Goal: Task Accomplishment & Management: Manage account settings

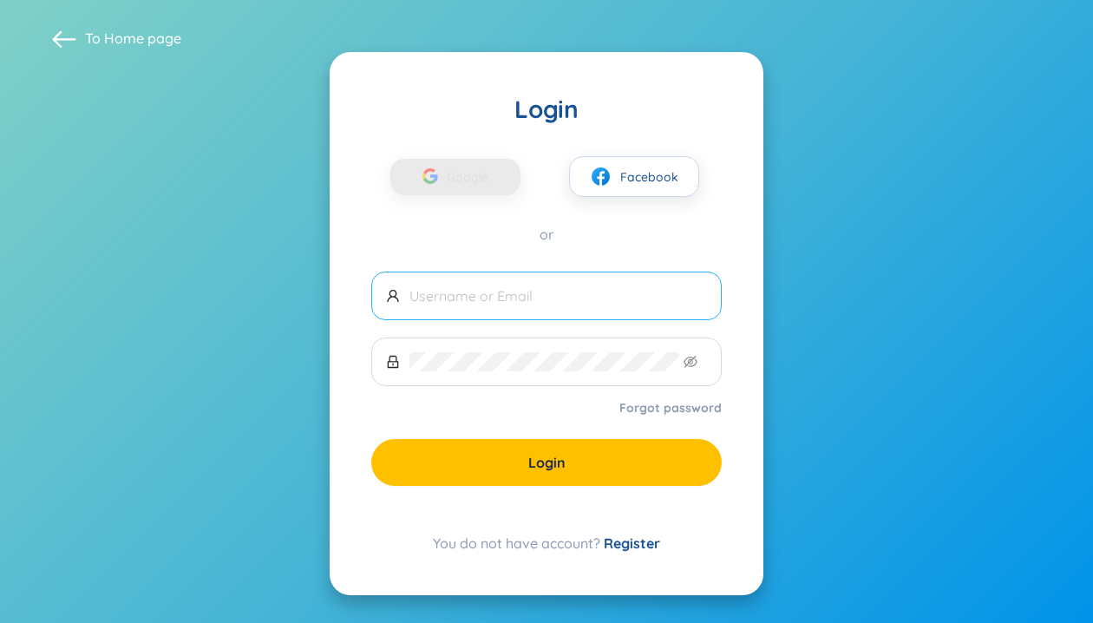
click at [508, 319] on span at bounding box center [546, 296] width 350 height 49
click at [510, 299] on input "text" at bounding box center [558, 295] width 298 height 19
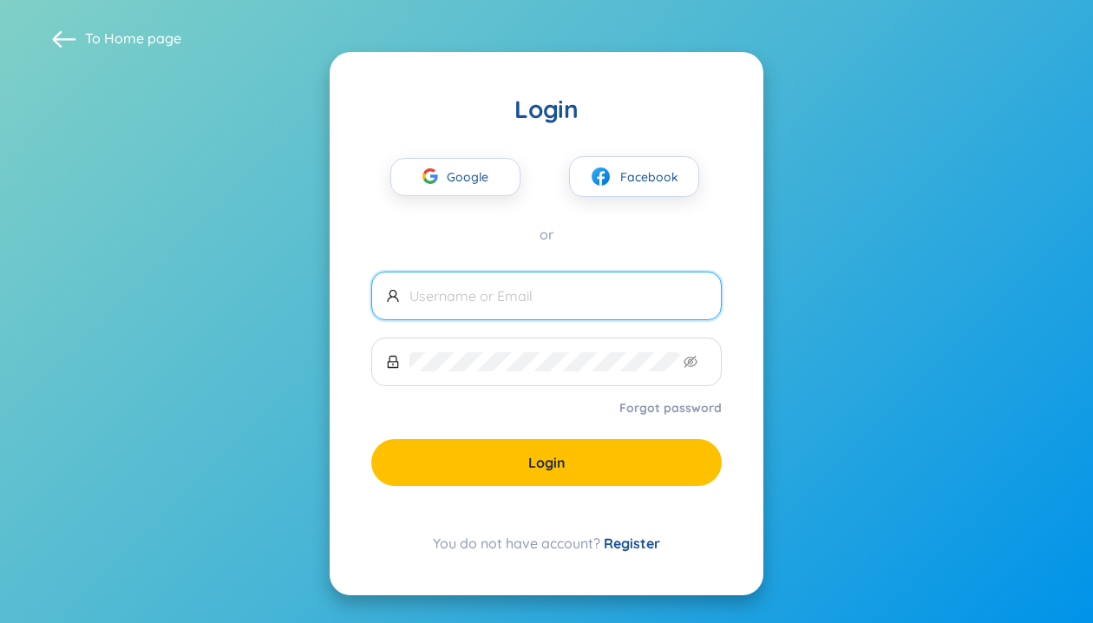
click at [627, 547] on link "Register" at bounding box center [632, 542] width 56 height 17
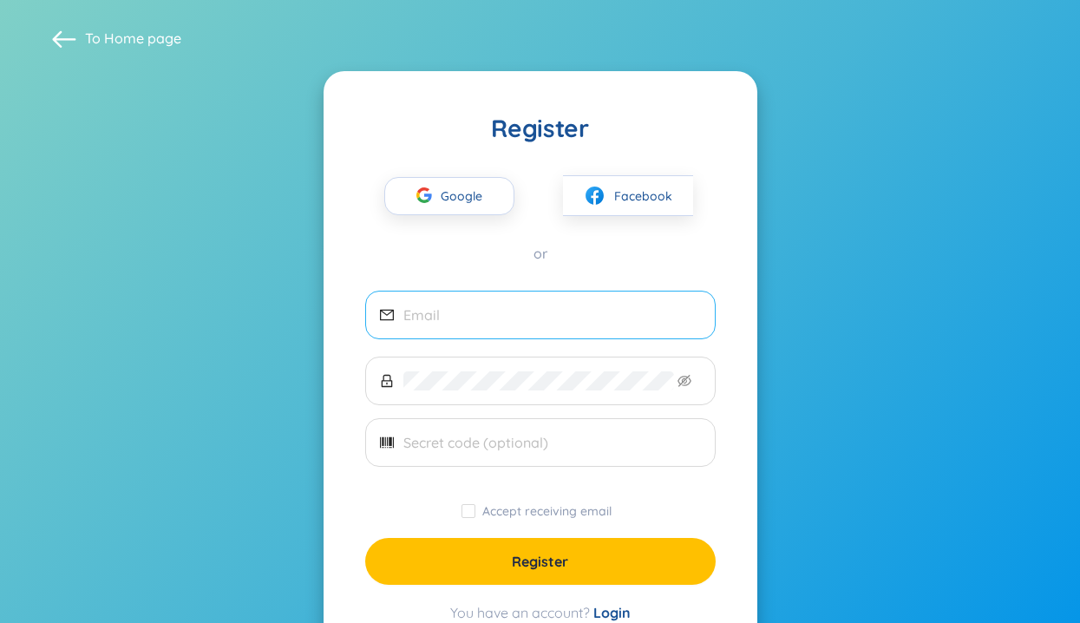
click at [475, 325] on span at bounding box center [540, 315] width 350 height 49
click at [472, 314] on input "email" at bounding box center [552, 314] width 298 height 19
click at [488, 452] on span at bounding box center [540, 442] width 350 height 49
click at [538, 316] on input "email" at bounding box center [552, 314] width 298 height 19
click at [459, 210] on span "Google" at bounding box center [466, 196] width 50 height 36
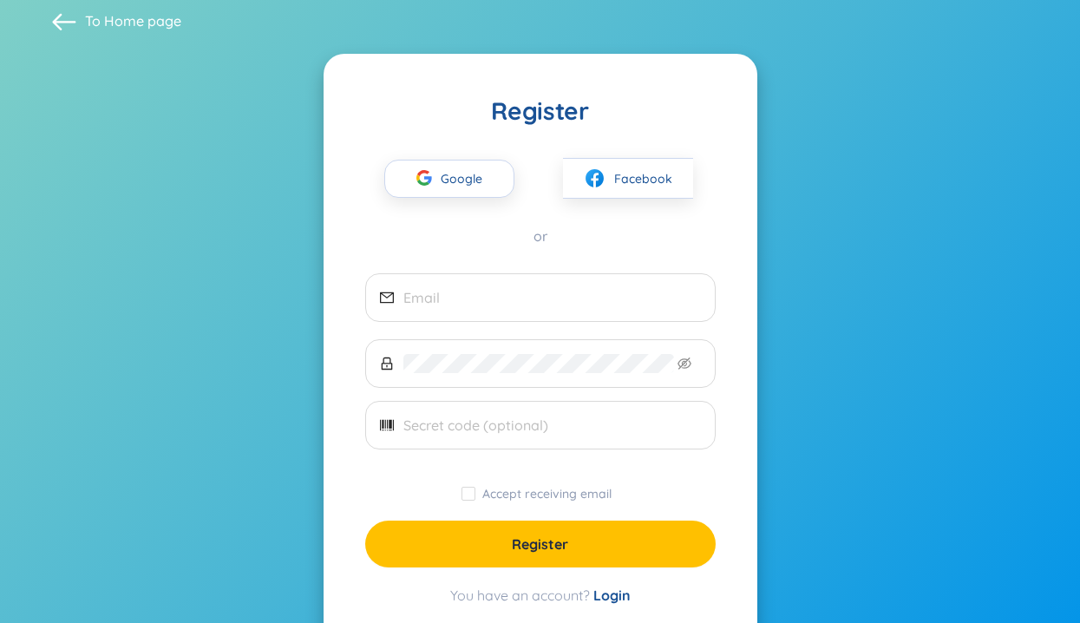
scroll to position [68, 0]
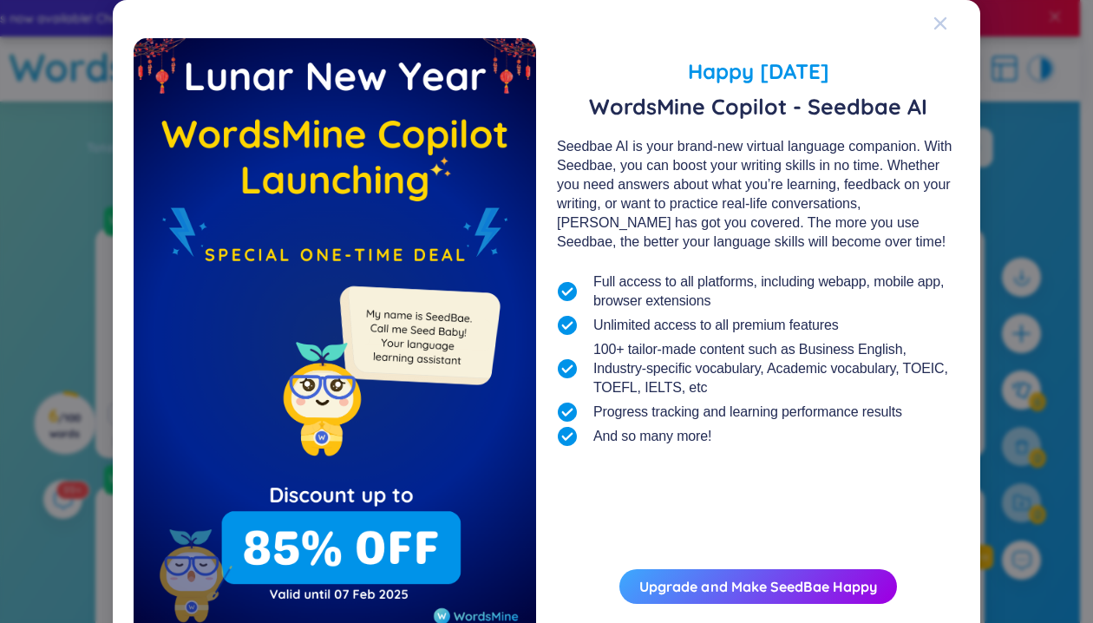
click at [939, 21] on icon "Close" at bounding box center [940, 23] width 14 height 14
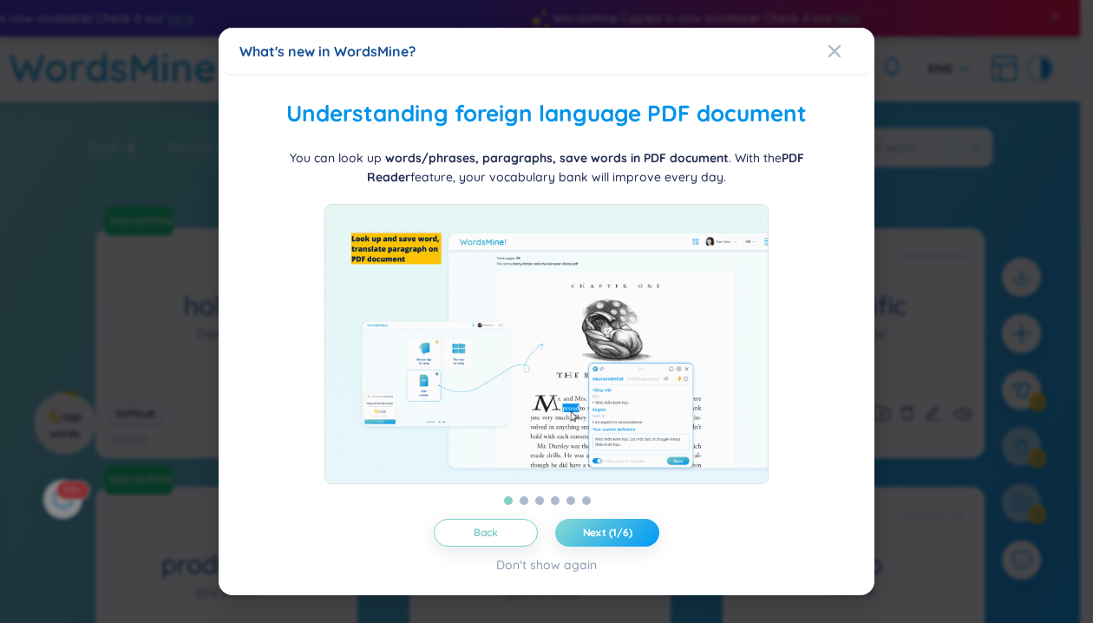
click at [612, 540] on span "Next (1/6)" at bounding box center [607, 533] width 49 height 14
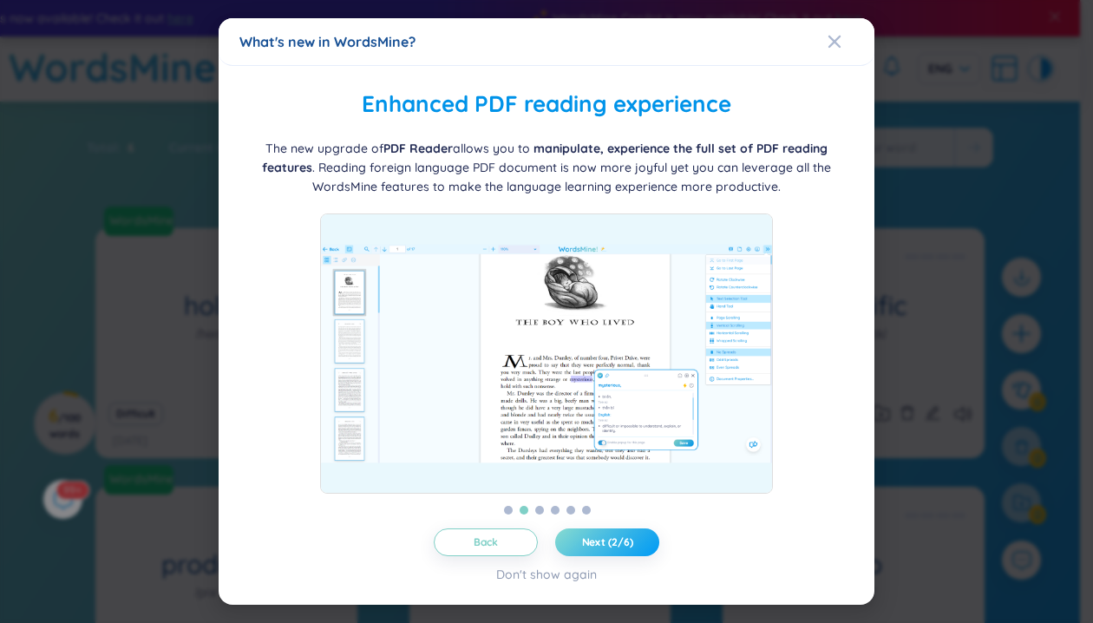
click at [612, 540] on span "Next (2/6)" at bounding box center [607, 542] width 51 height 14
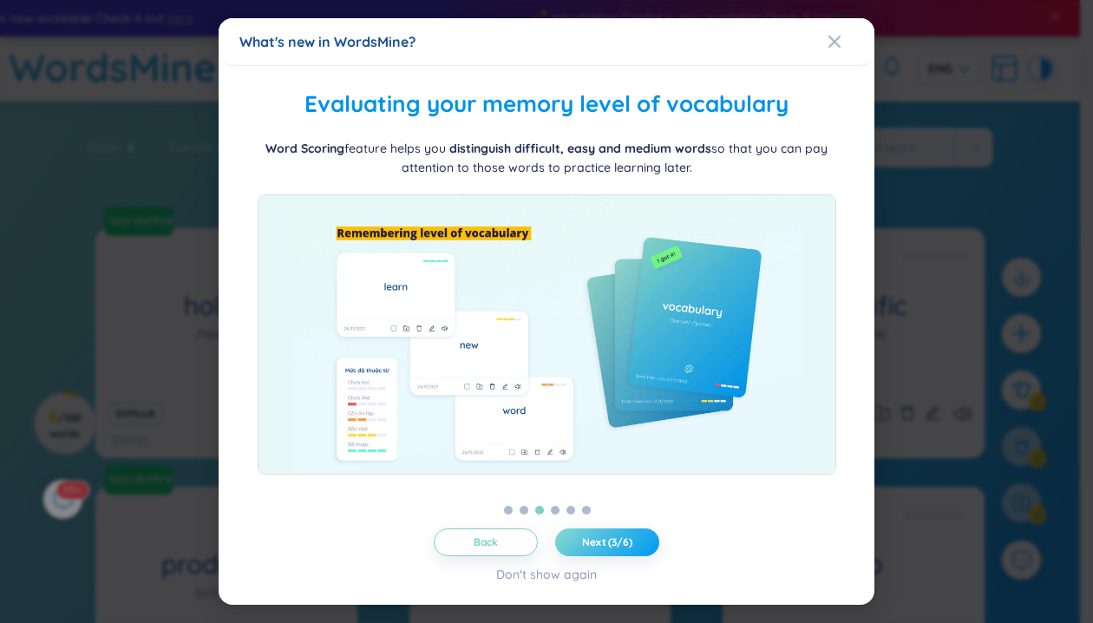
click at [612, 540] on span "Next (3/6)" at bounding box center [607, 542] width 50 height 14
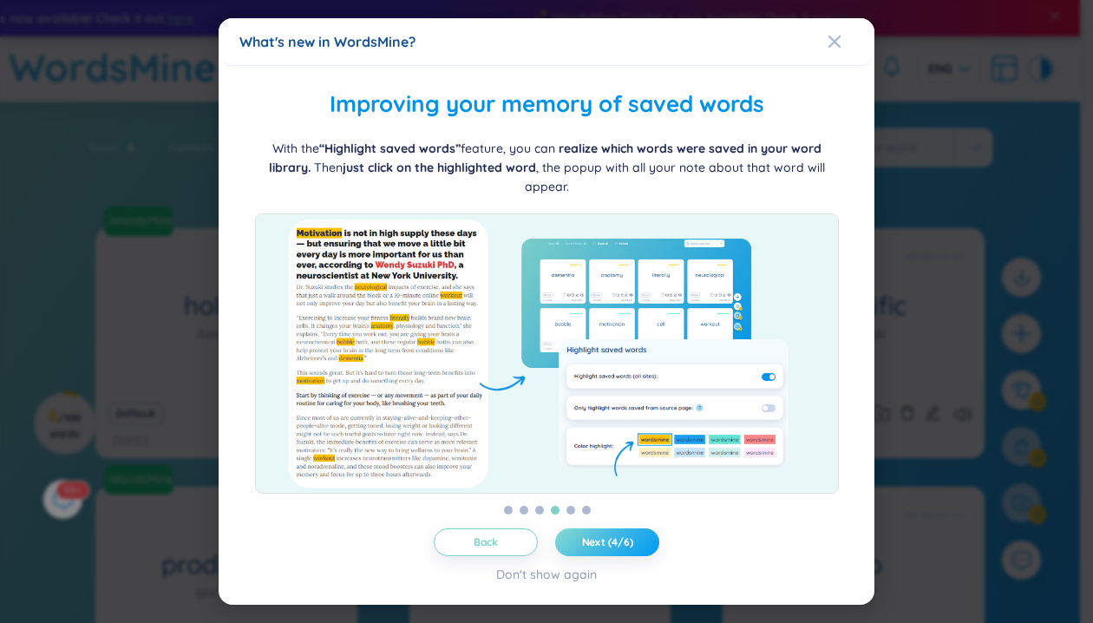
click at [612, 540] on span "Next (4/6)" at bounding box center [607, 542] width 51 height 14
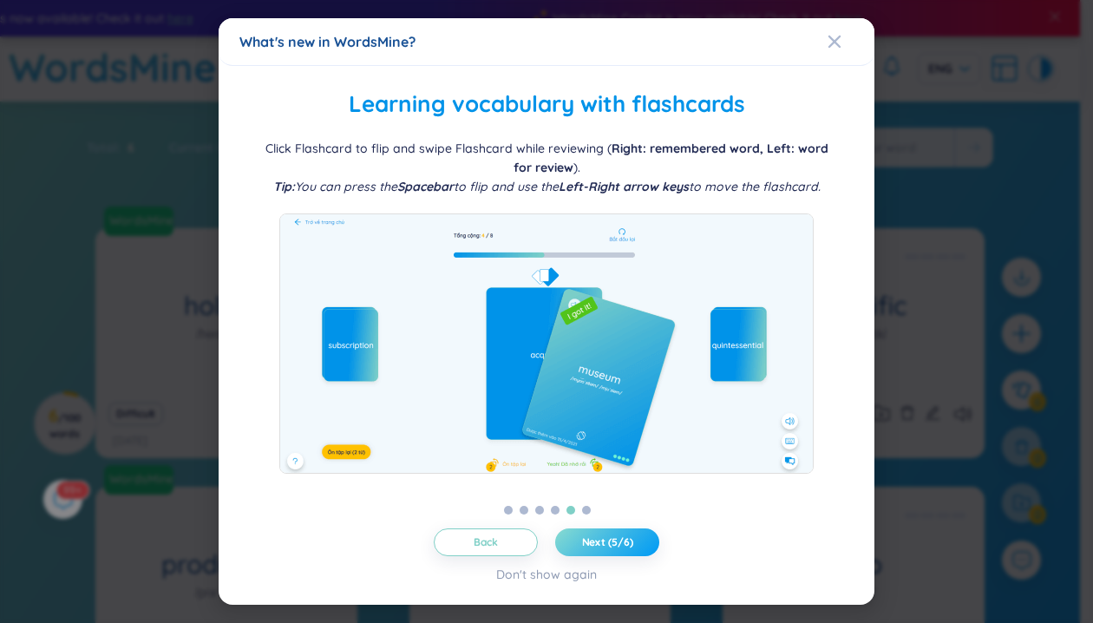
click at [612, 540] on span "Next (5/6)" at bounding box center [607, 542] width 51 height 14
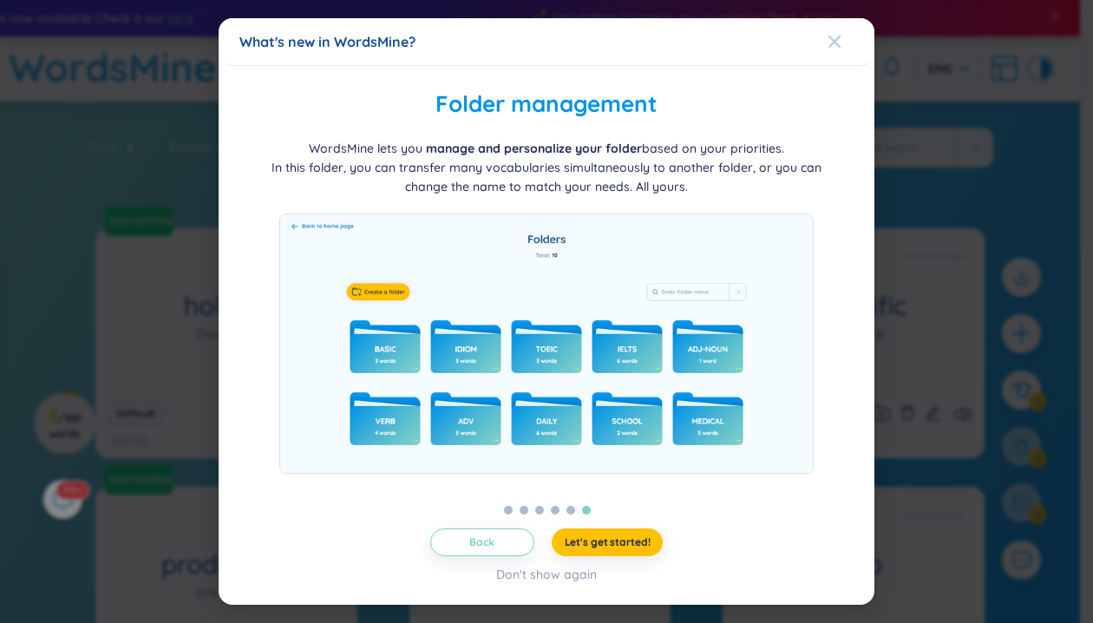
click at [839, 36] on icon "Close" at bounding box center [835, 42] width 14 height 14
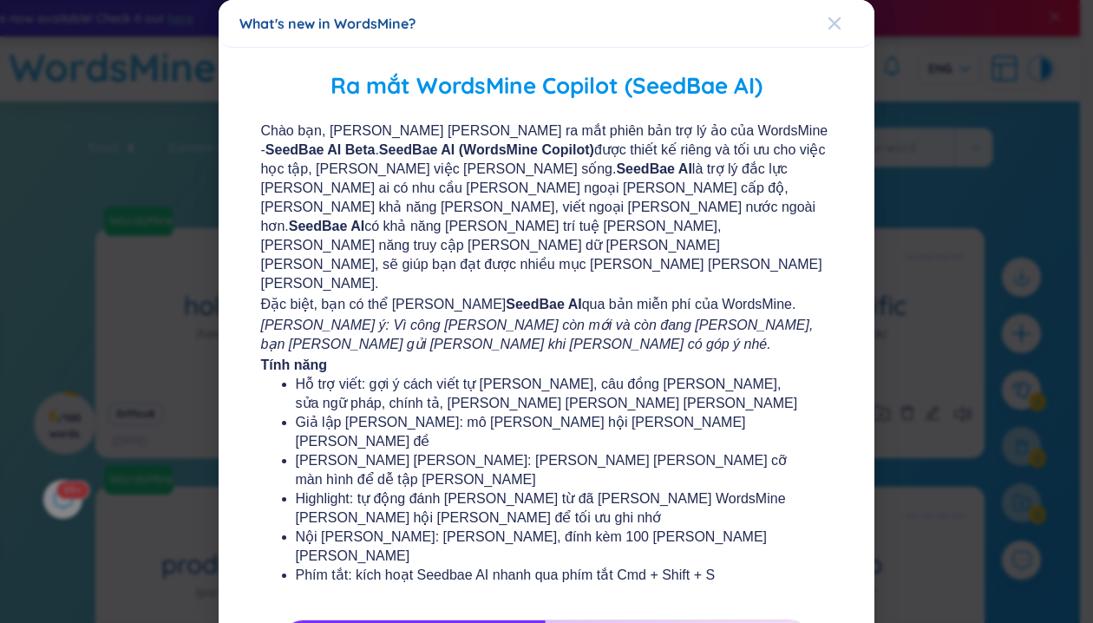
click at [828, 22] on icon "Close" at bounding box center [834, 23] width 12 height 12
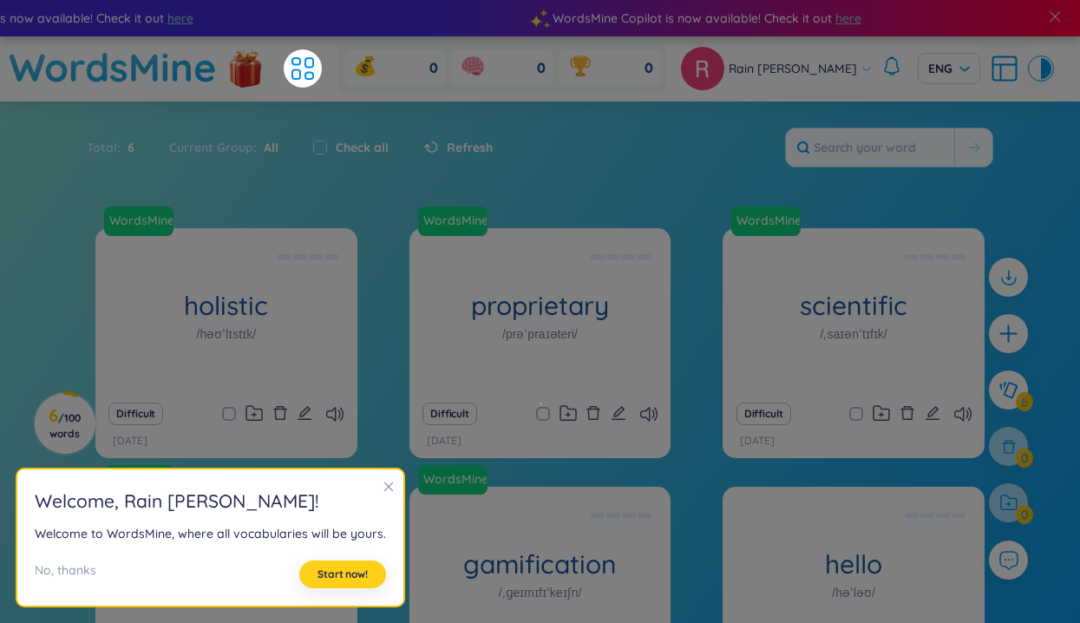
click at [373, 575] on button "Start now!" at bounding box center [342, 574] width 87 height 28
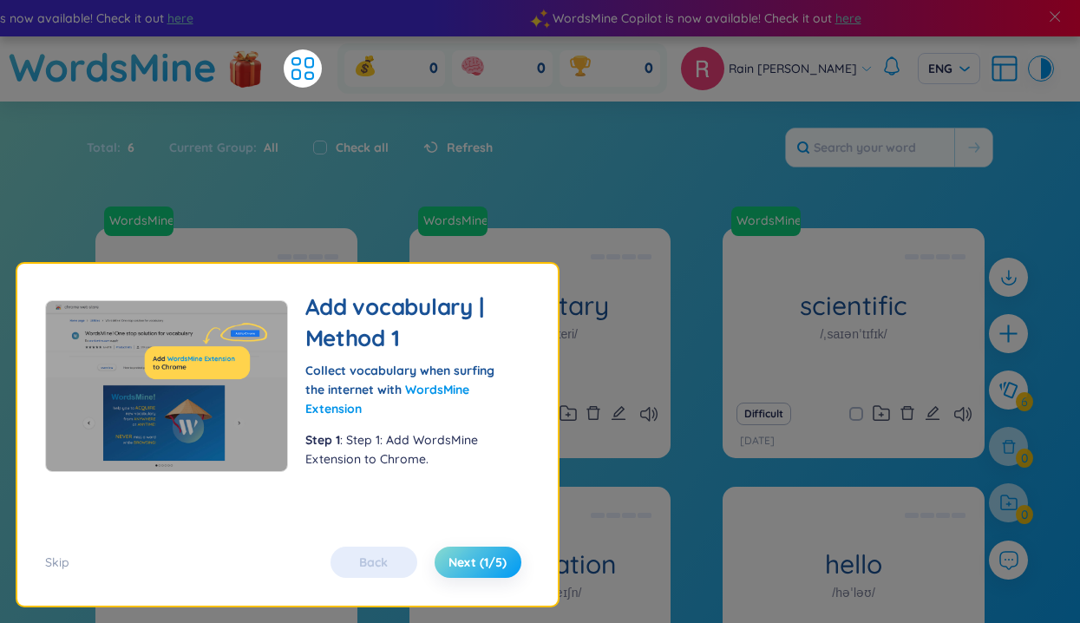
click at [495, 564] on span "Next (1/5)" at bounding box center [477, 561] width 58 height 17
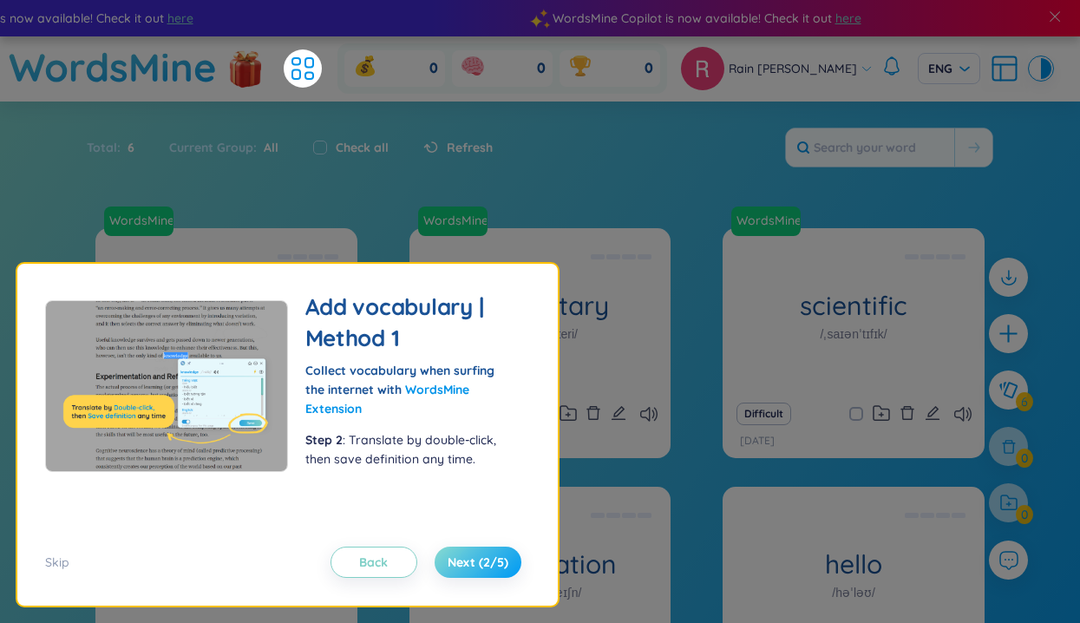
click at [495, 564] on span "Next (2/5)" at bounding box center [478, 561] width 61 height 17
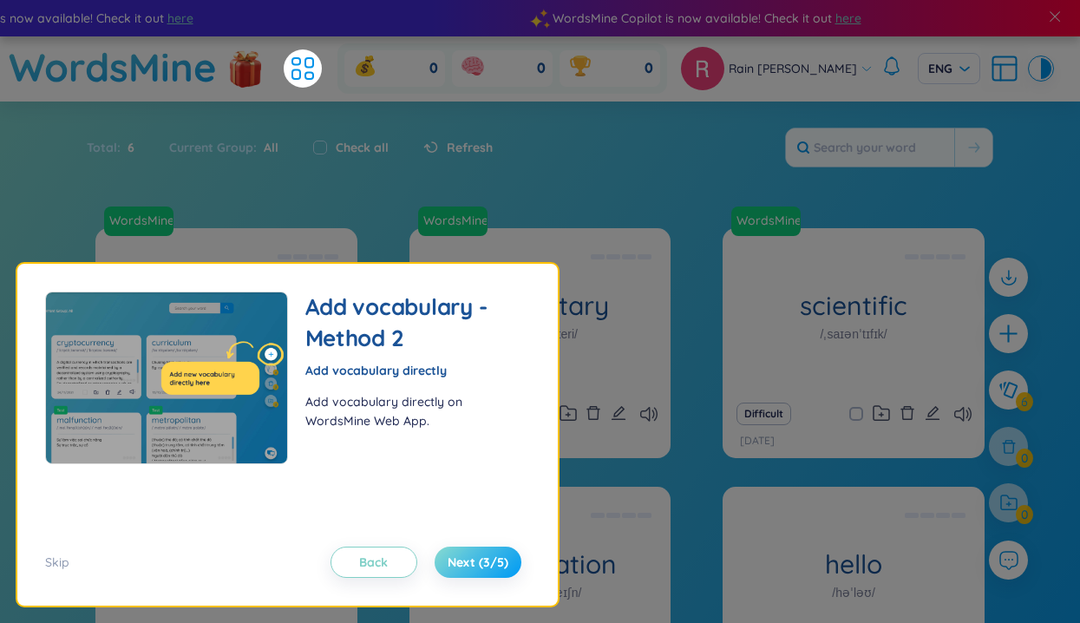
click at [495, 564] on span "Next (3/5)" at bounding box center [478, 561] width 61 height 17
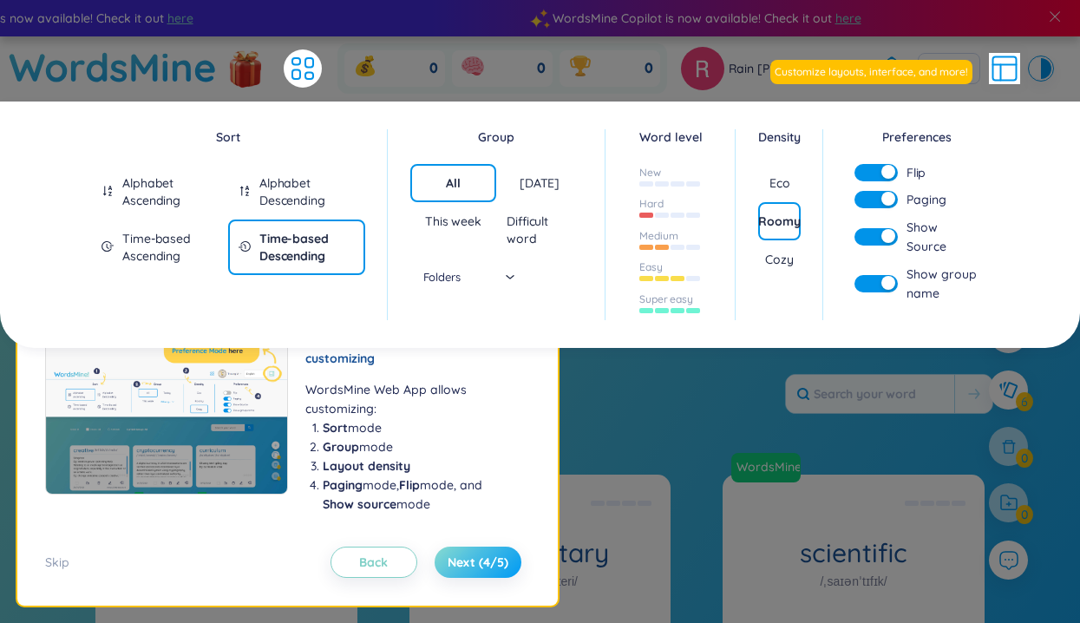
click at [495, 564] on span "Next (4/5)" at bounding box center [478, 561] width 61 height 17
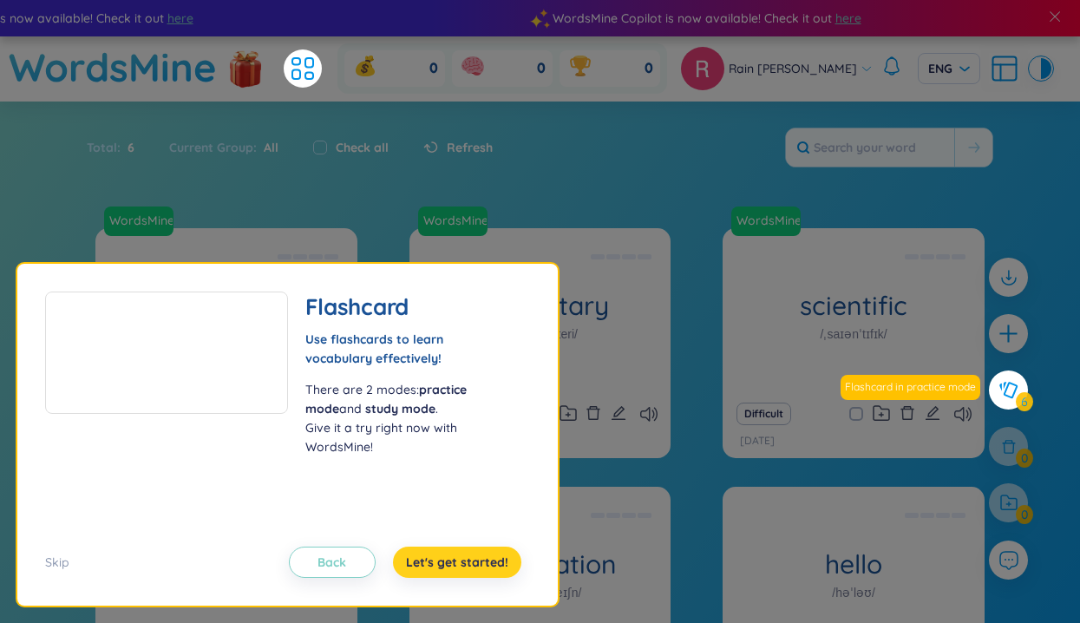
click at [495, 564] on span "Let's get started!" at bounding box center [457, 561] width 102 height 17
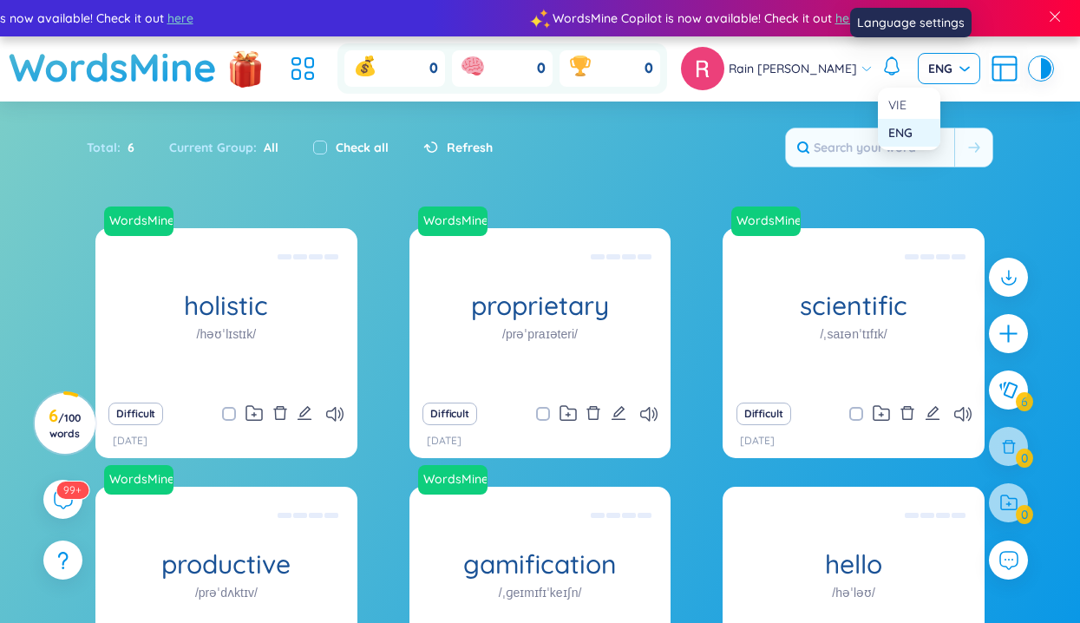
click at [928, 71] on span "ENG" at bounding box center [949, 68] width 42 height 17
click at [908, 136] on div "ENG" at bounding box center [909, 132] width 42 height 19
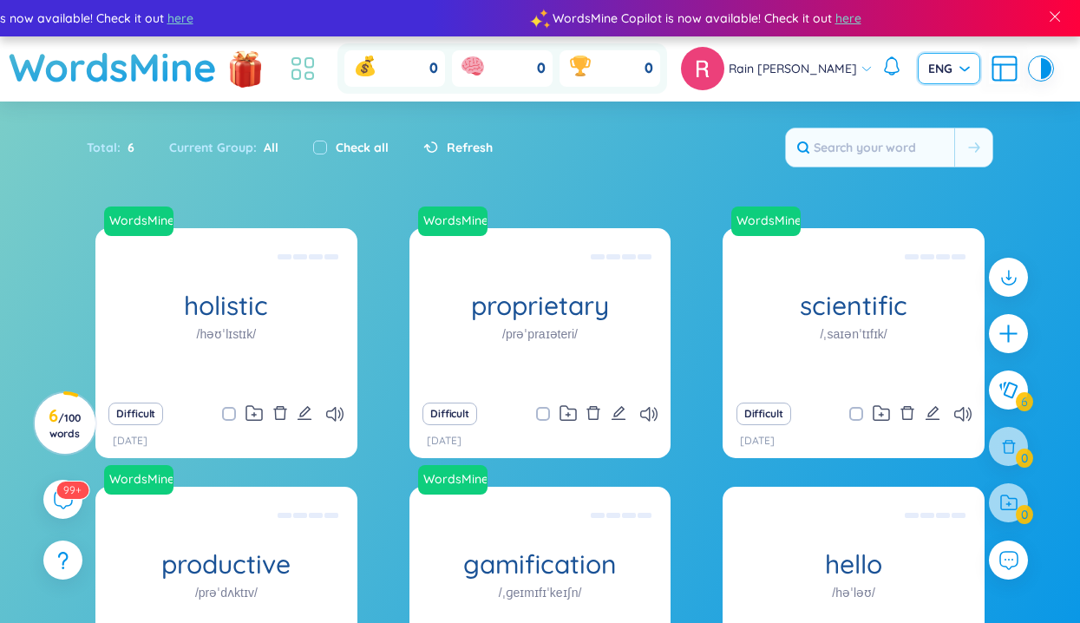
click at [318, 82] on icon at bounding box center [302, 68] width 31 height 31
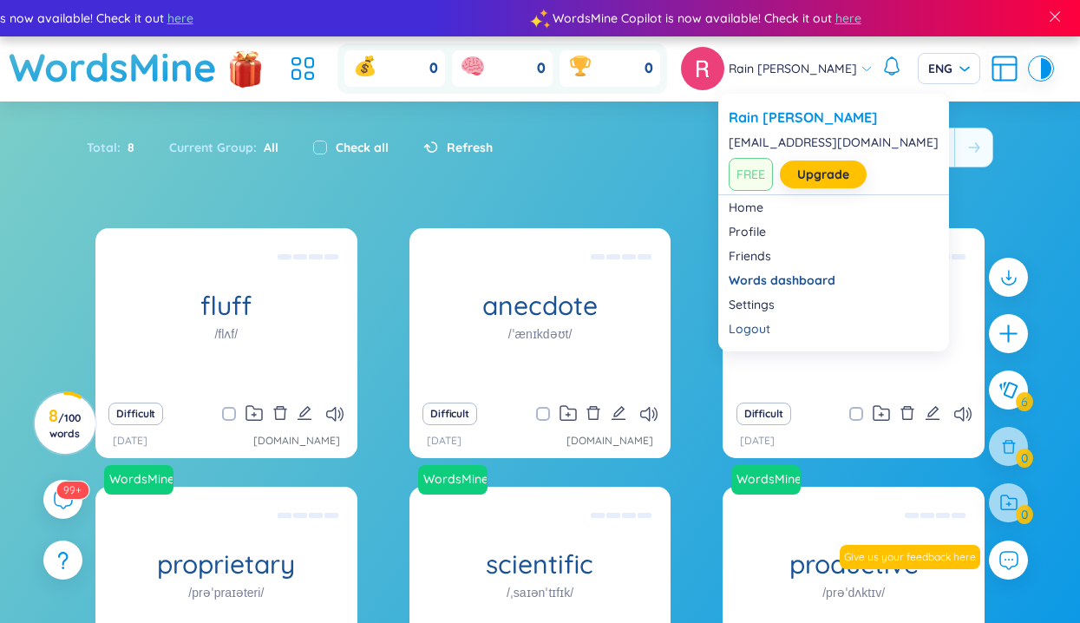
click at [817, 75] on div "Rain [PERSON_NAME]" at bounding box center [777, 68] width 192 height 43
click at [758, 311] on link "Settings" at bounding box center [834, 304] width 210 height 17
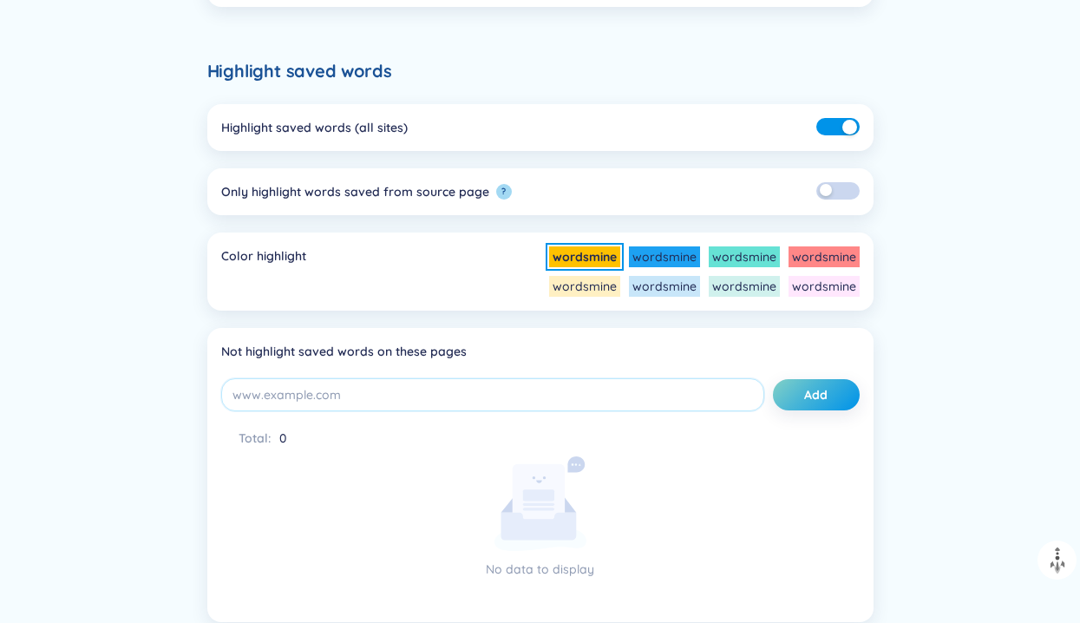
scroll to position [781, 0]
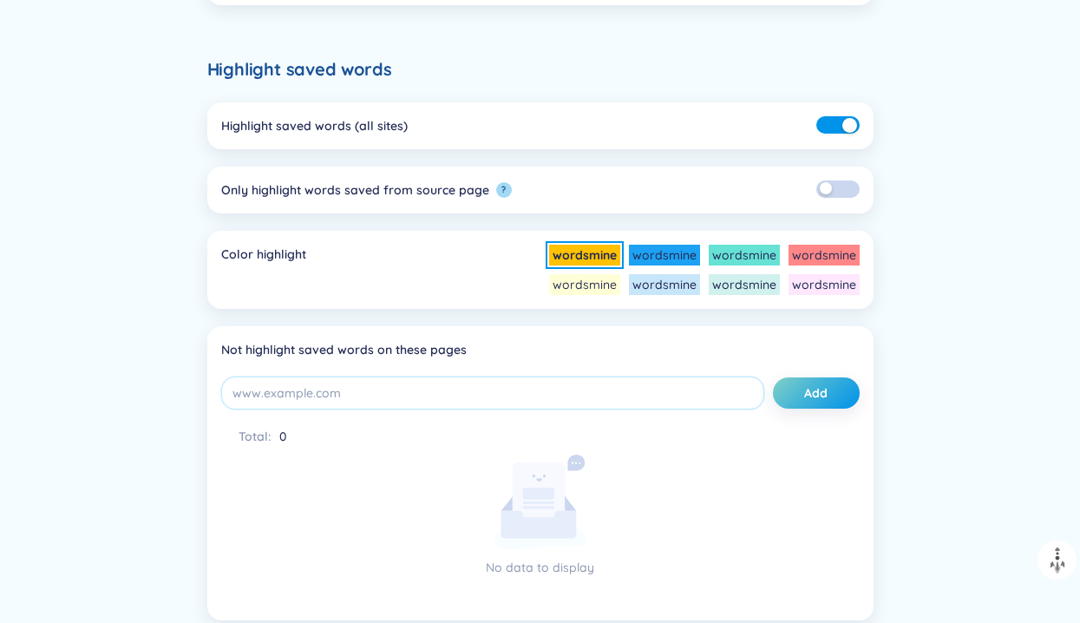
click at [578, 279] on li "wordsmine" at bounding box center [584, 284] width 71 height 21
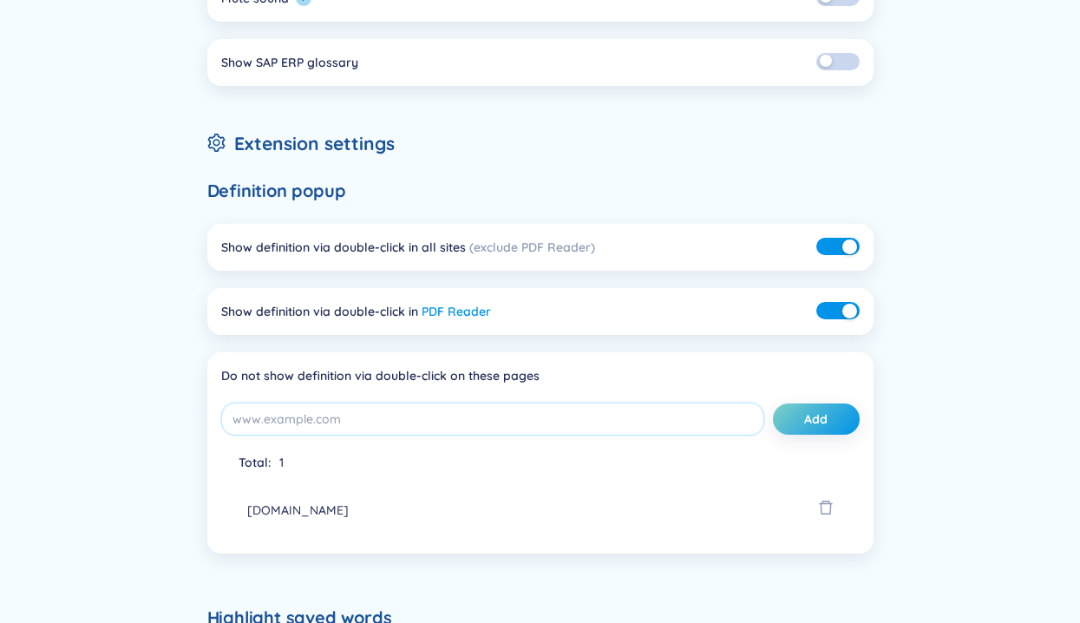
scroll to position [0, 0]
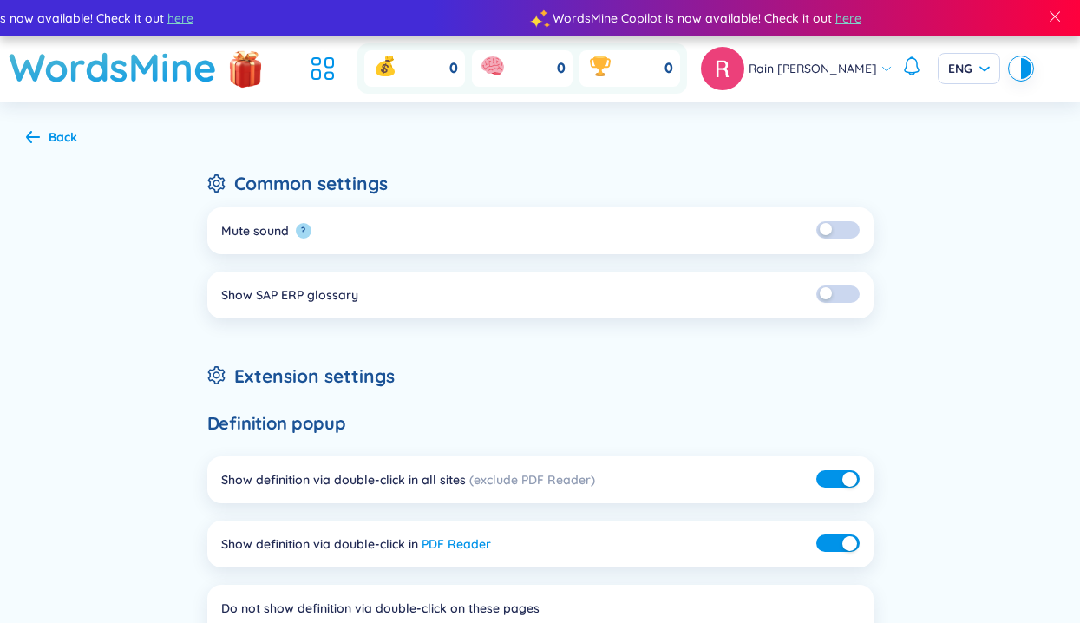
click at [52, 138] on div "Back" at bounding box center [63, 137] width 29 height 19
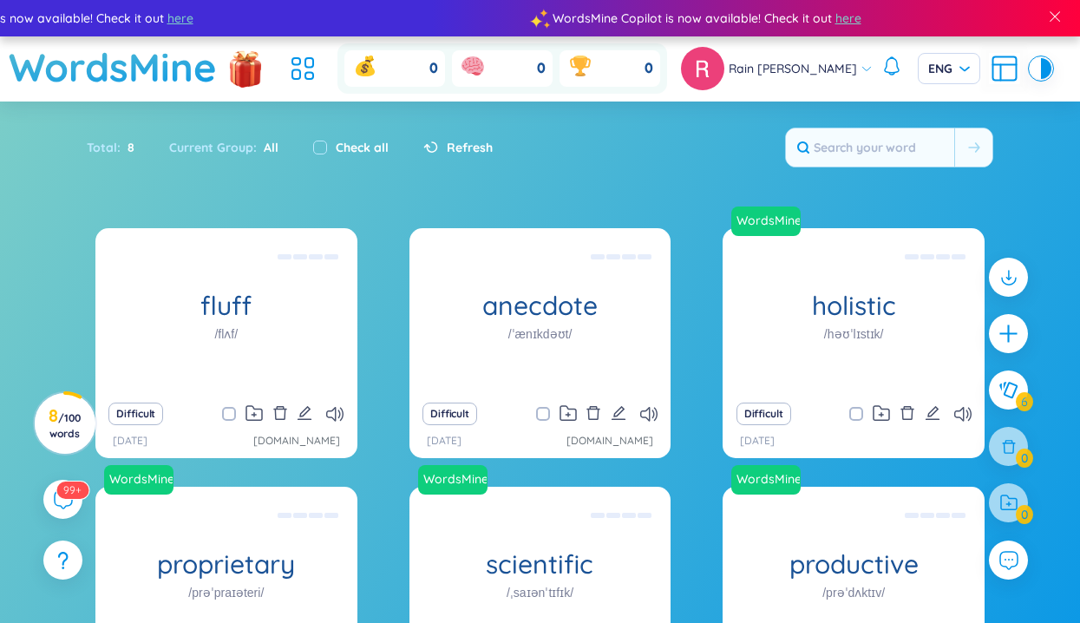
click at [861, 64] on icon at bounding box center [867, 68] width 12 height 12
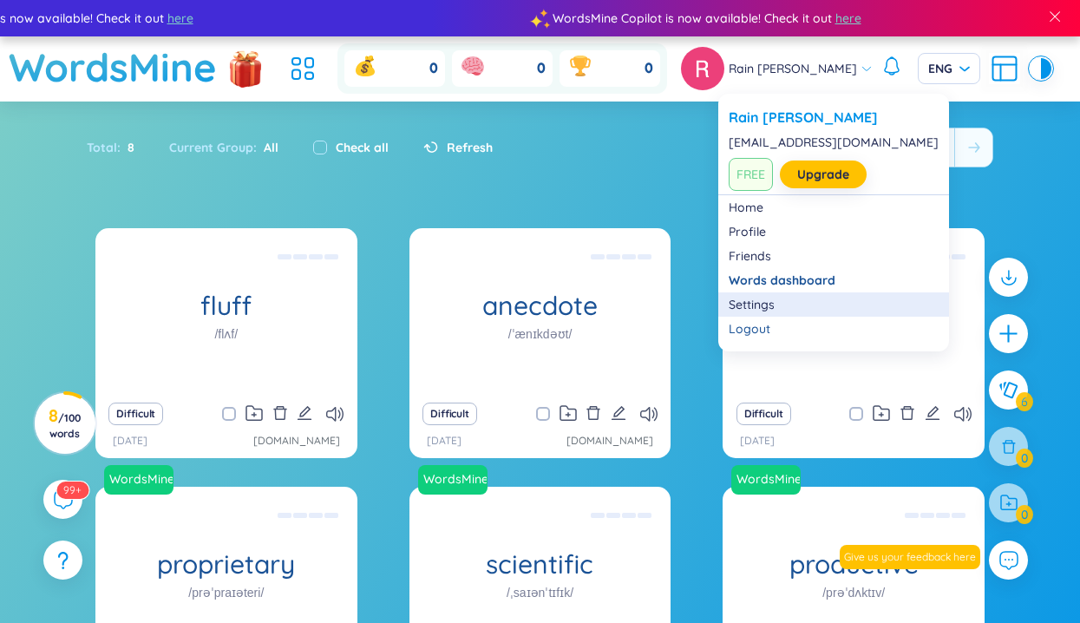
click at [775, 305] on link "Settings" at bounding box center [834, 304] width 210 height 17
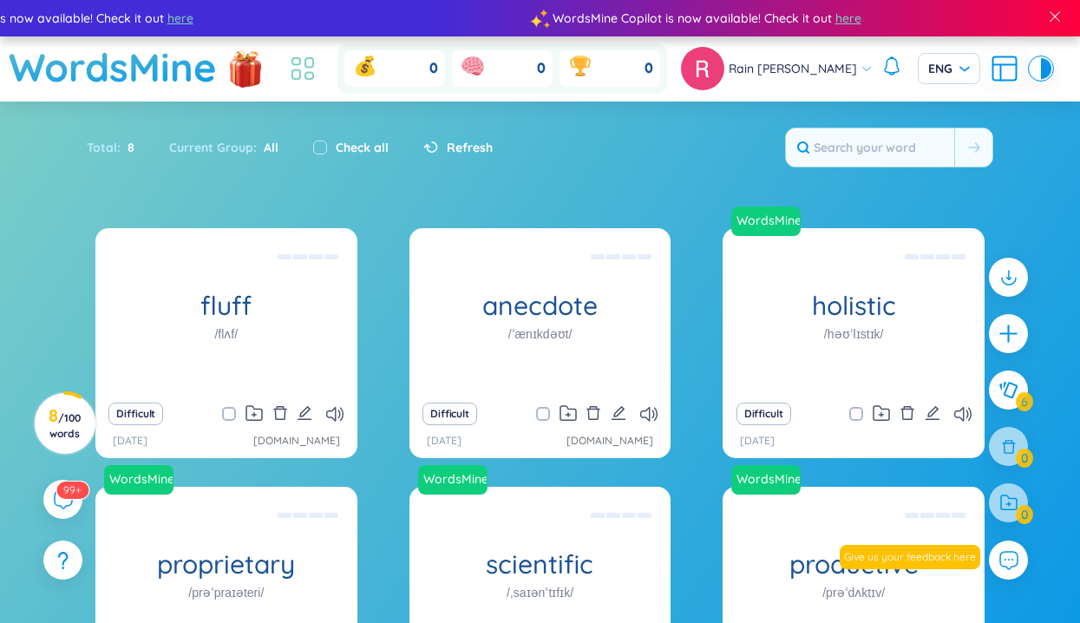
click at [300, 75] on icon at bounding box center [296, 75] width 8 height 10
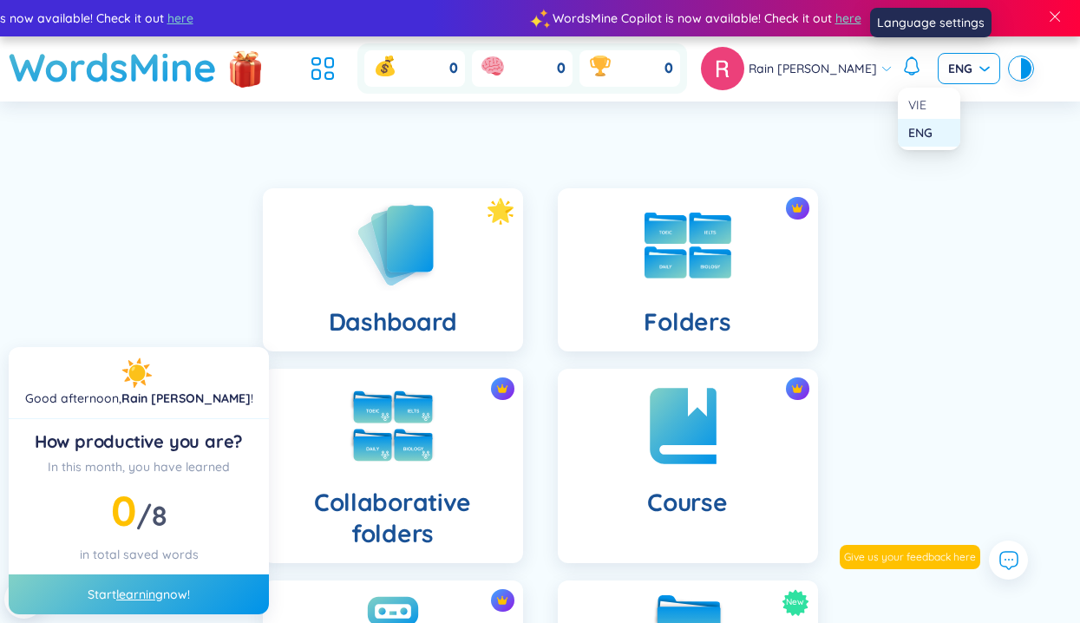
click at [948, 73] on span "ENG" at bounding box center [969, 68] width 42 height 17
click at [923, 99] on div "VIE" at bounding box center [929, 104] width 42 height 19
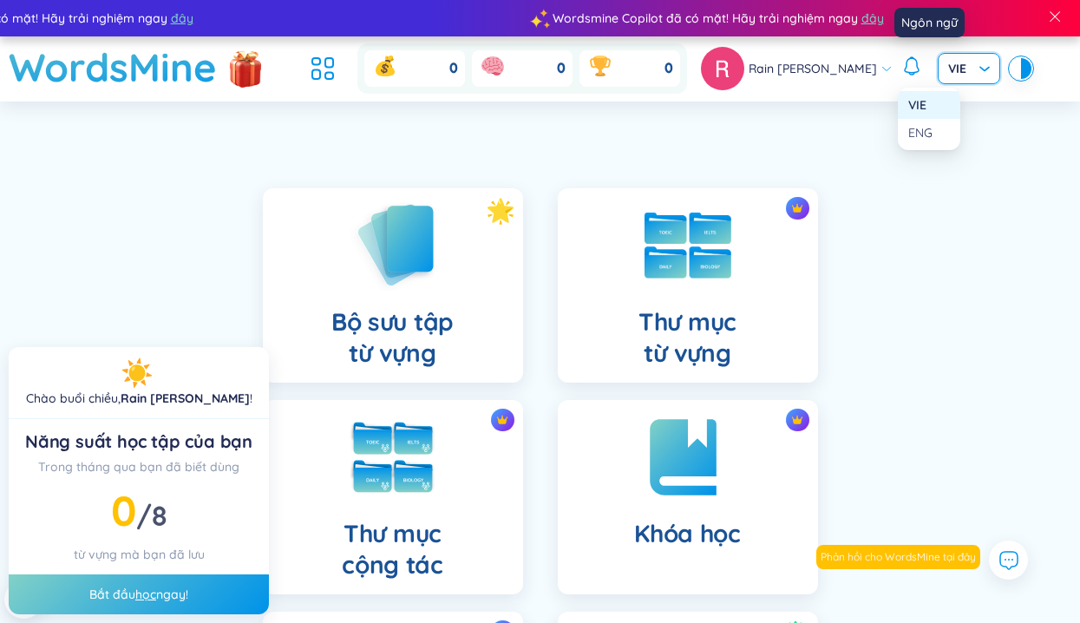
click at [948, 57] on input "search" at bounding box center [962, 67] width 29 height 26
click at [940, 144] on div "ENG" at bounding box center [929, 133] width 62 height 28
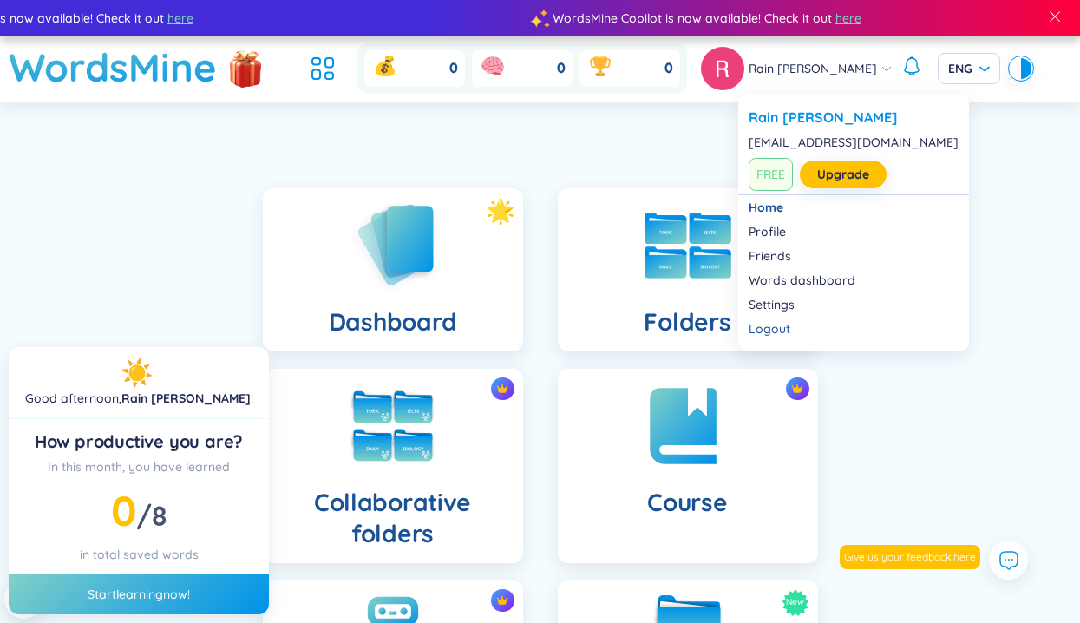
click at [827, 69] on span "Rain [PERSON_NAME]" at bounding box center [813, 68] width 128 height 19
click at [774, 238] on link "Profile" at bounding box center [854, 231] width 210 height 17
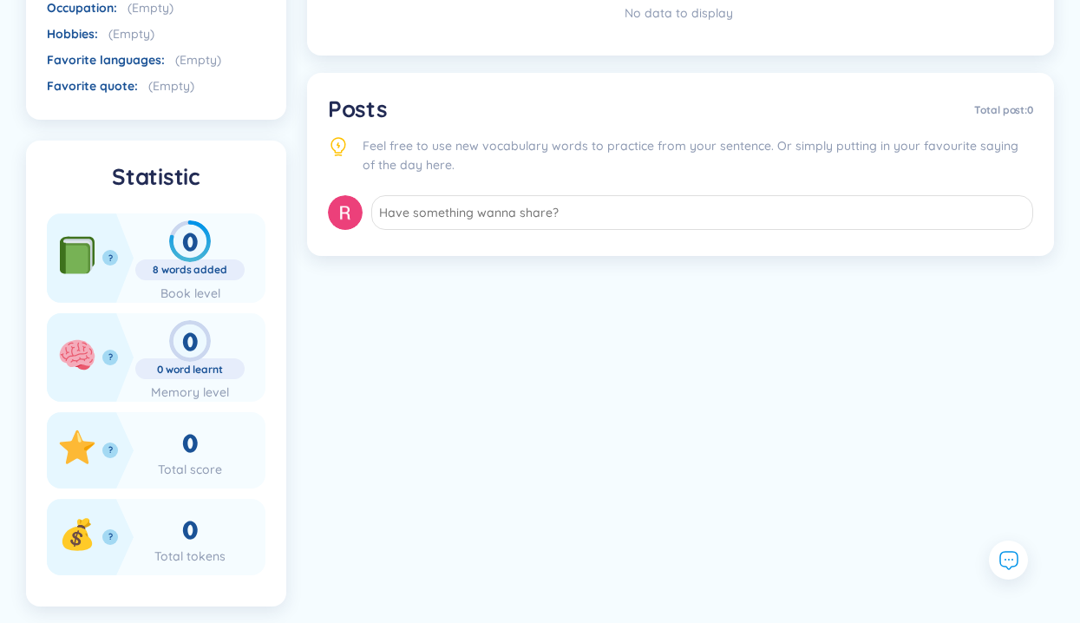
scroll to position [606, 0]
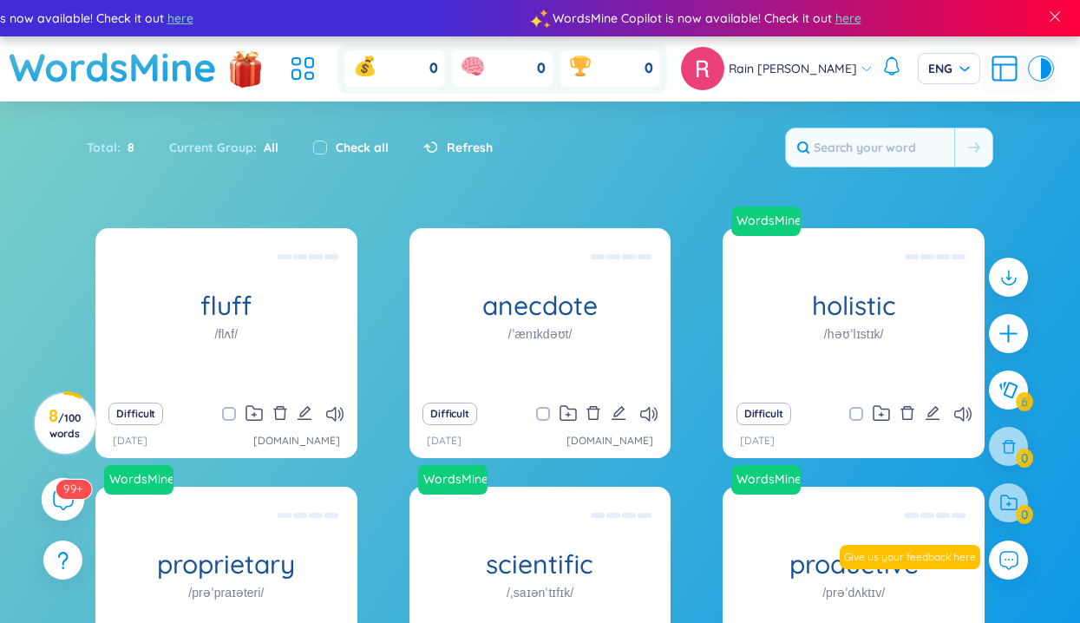
click at [69, 497] on sup "99+" at bounding box center [74, 488] width 36 height 19
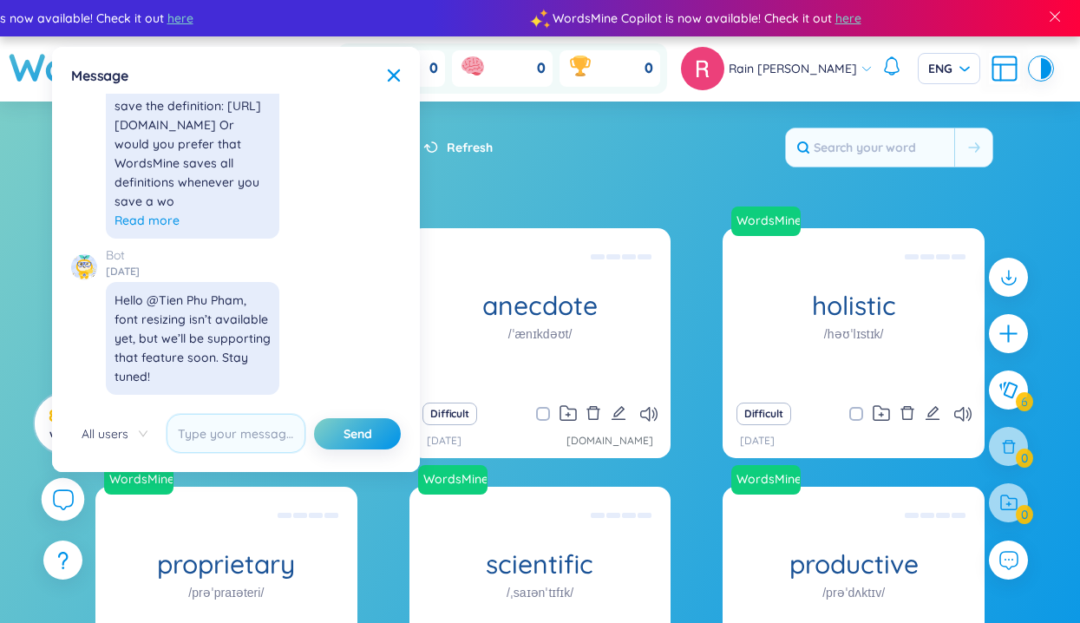
scroll to position [19894, 0]
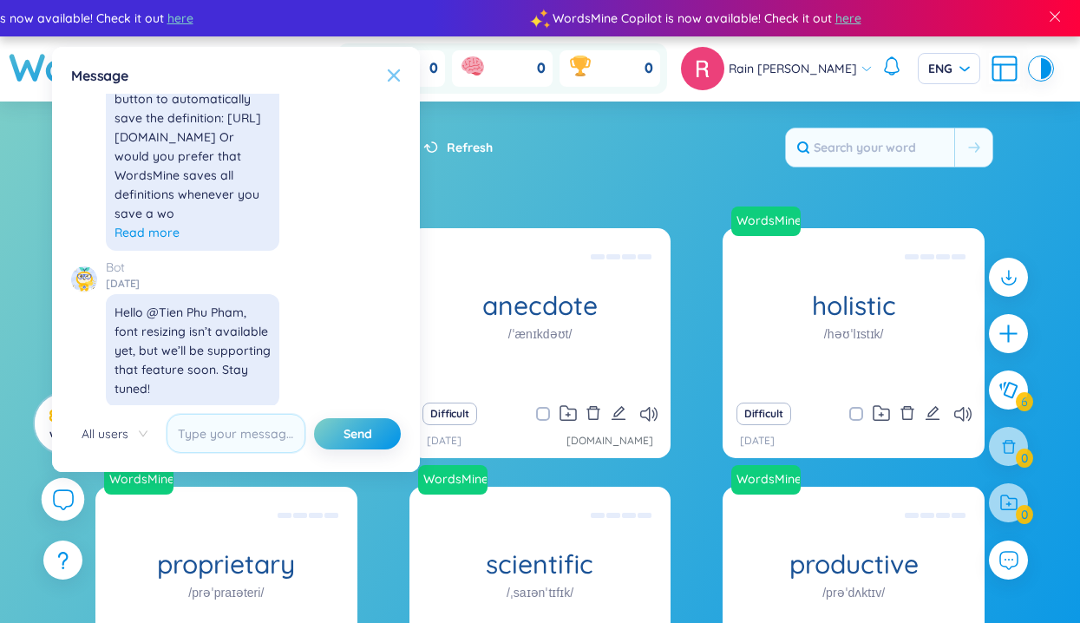
click at [394, 76] on icon at bounding box center [394, 75] width 12 height 12
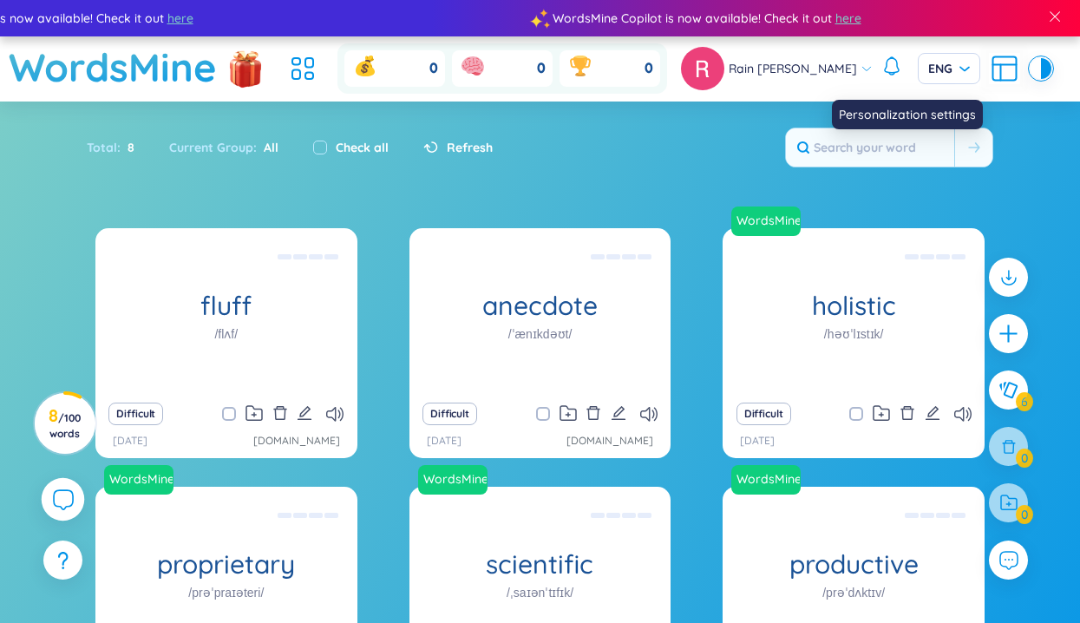
click at [989, 62] on icon at bounding box center [1004, 68] width 31 height 31
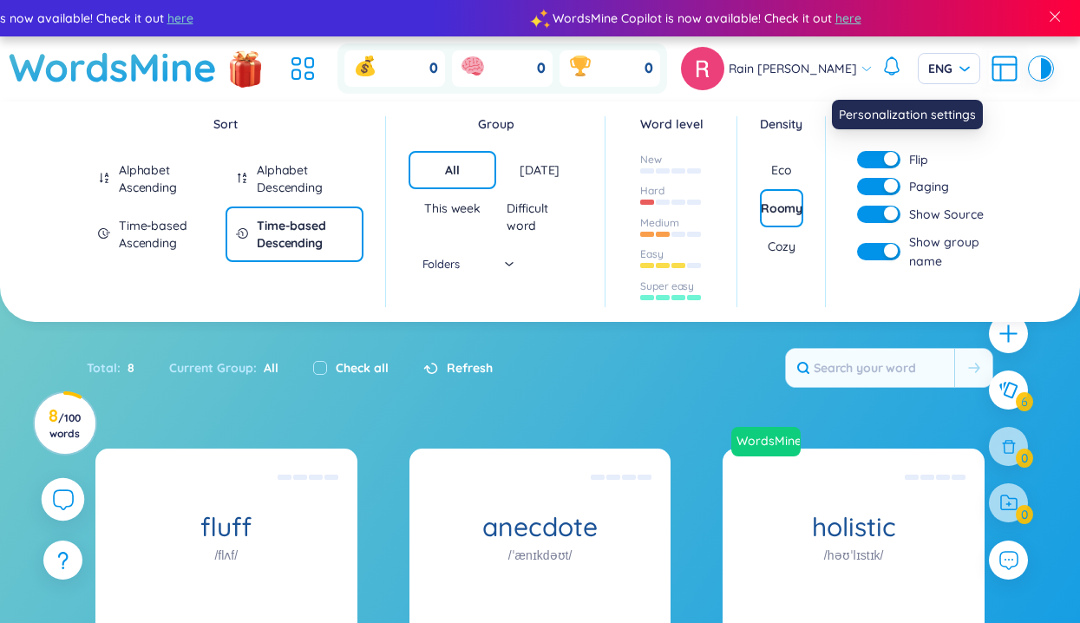
click at [989, 64] on icon at bounding box center [1004, 68] width 31 height 31
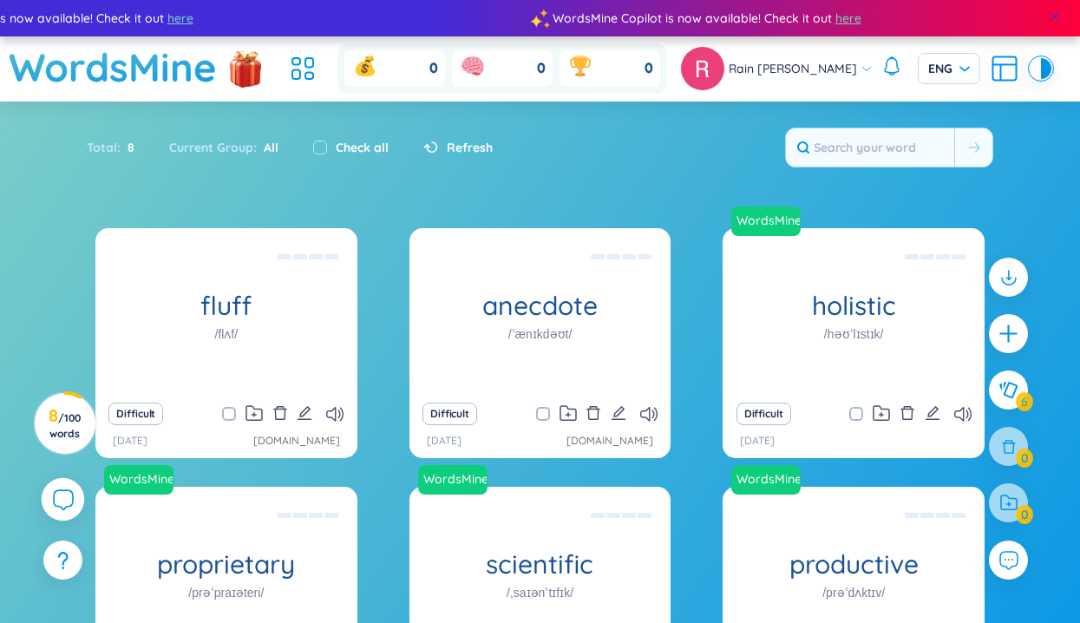
click at [1057, 22] on span at bounding box center [1055, 17] width 16 height 16
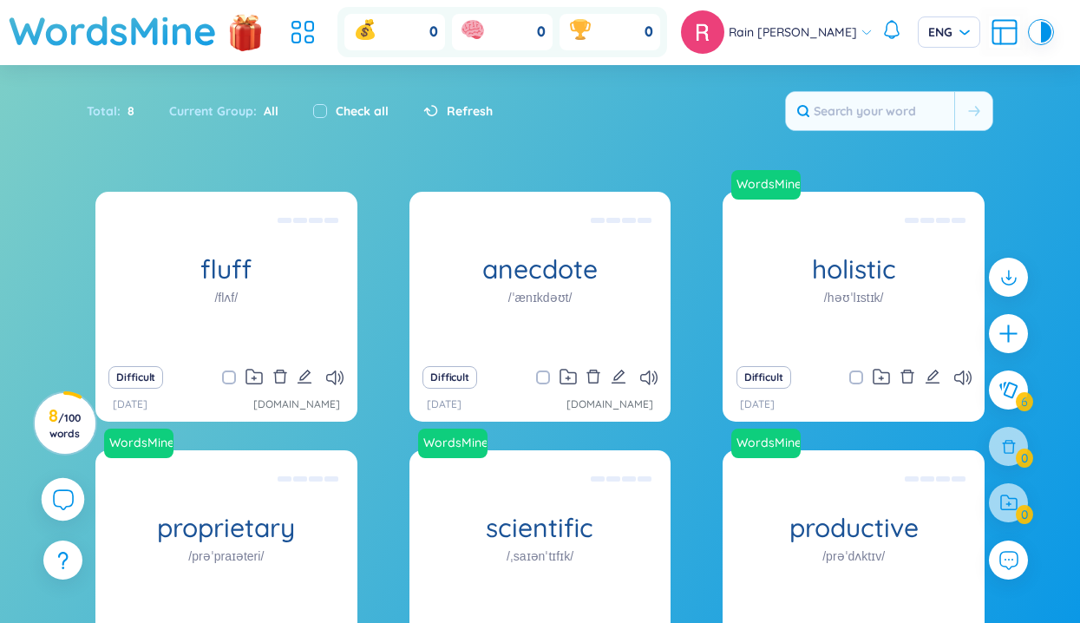
click at [444, 154] on div "Total : 8 Current Group : All Check all Refresh" at bounding box center [540, 119] width 1080 height 75
